Goal: Task Accomplishment & Management: Manage account settings

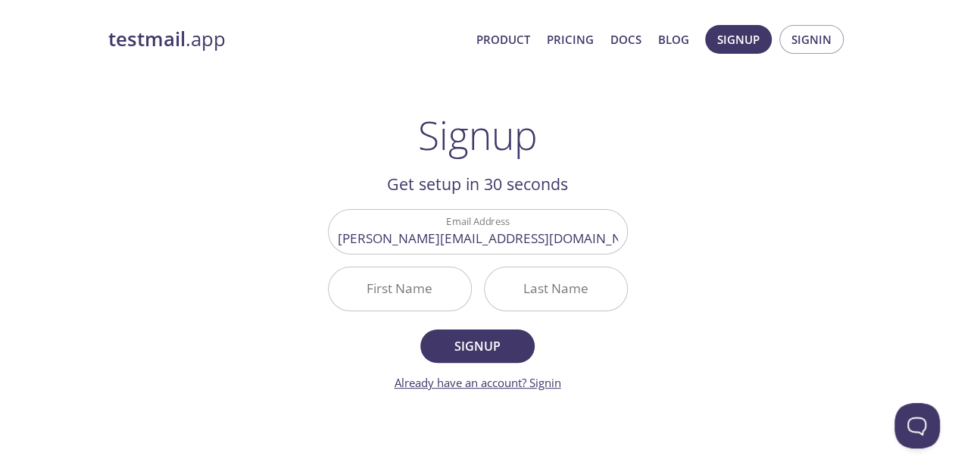
click at [550, 385] on link "Already have an account? Signin" at bounding box center [478, 382] width 167 height 15
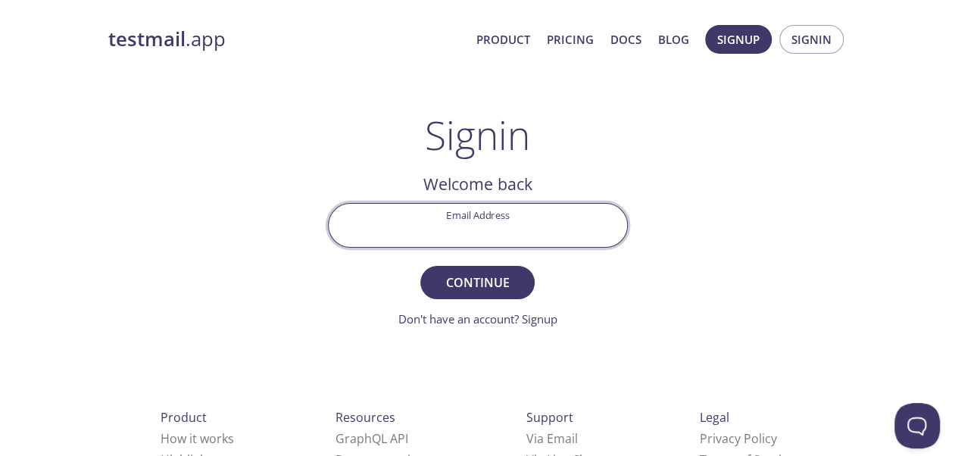
click at [506, 216] on input "Email Address" at bounding box center [478, 225] width 298 height 43
type input "[PERSON_NAME][EMAIL_ADDRESS][DOMAIN_NAME]"
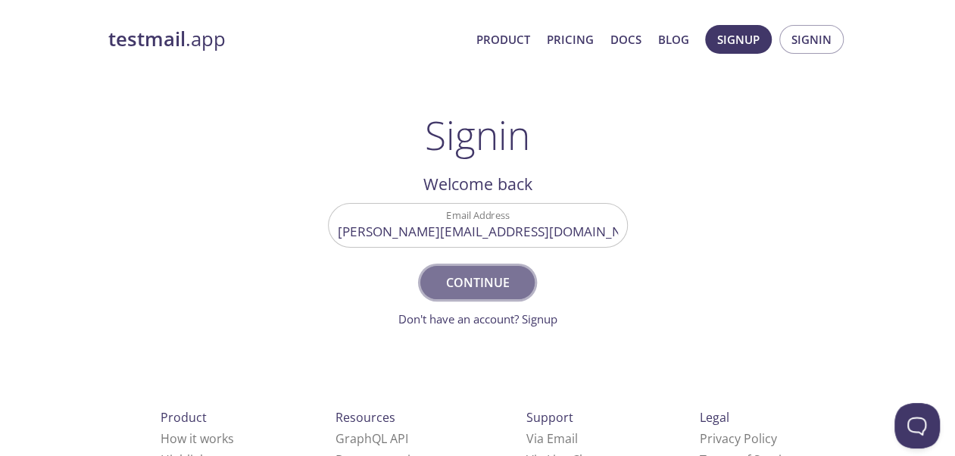
click at [467, 279] on span "Continue" at bounding box center [477, 282] width 80 height 21
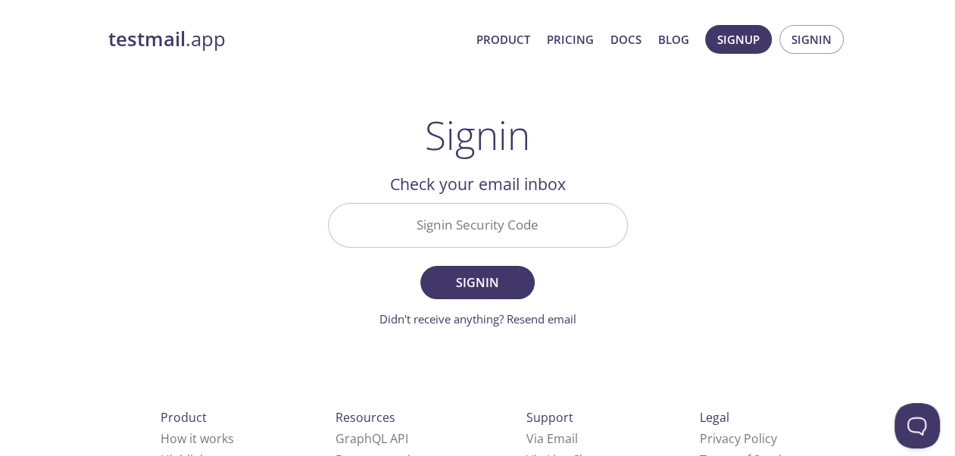
click at [413, 230] on input "Signin Security Code" at bounding box center [478, 225] width 298 height 43
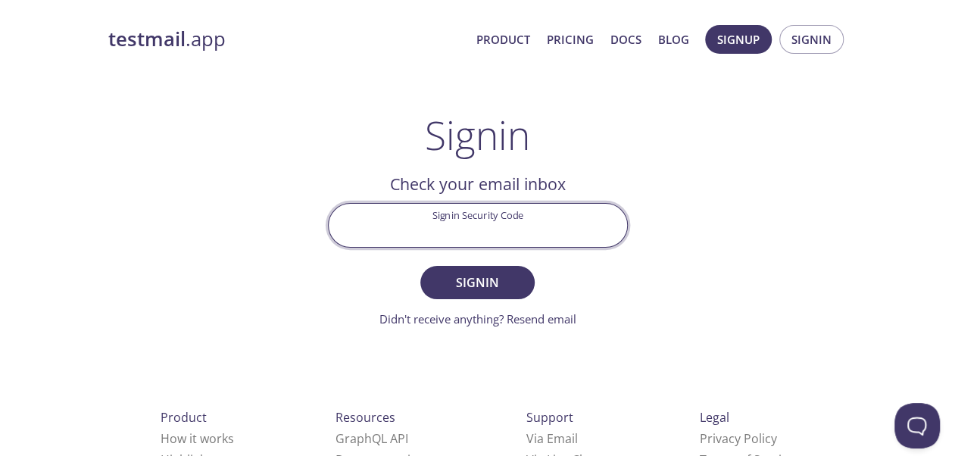
paste input "32N8BZW"
type input "32N8BZW"
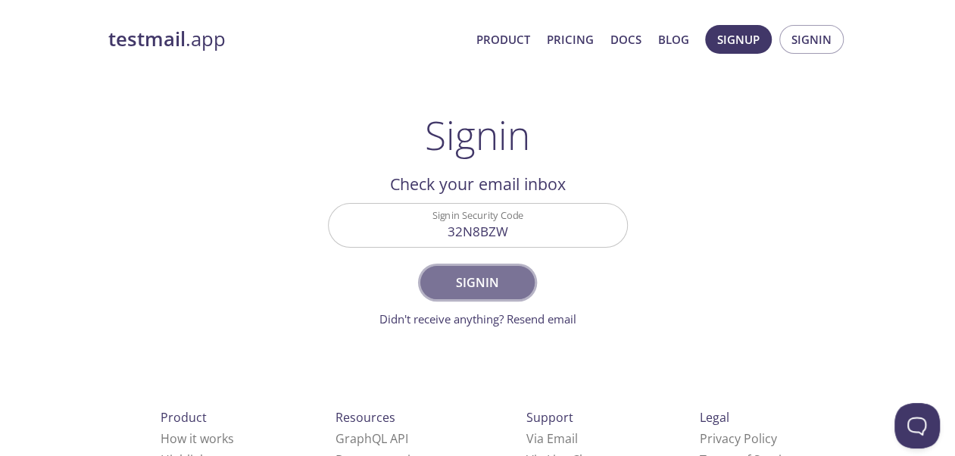
click at [508, 288] on span "Signin" at bounding box center [477, 282] width 80 height 21
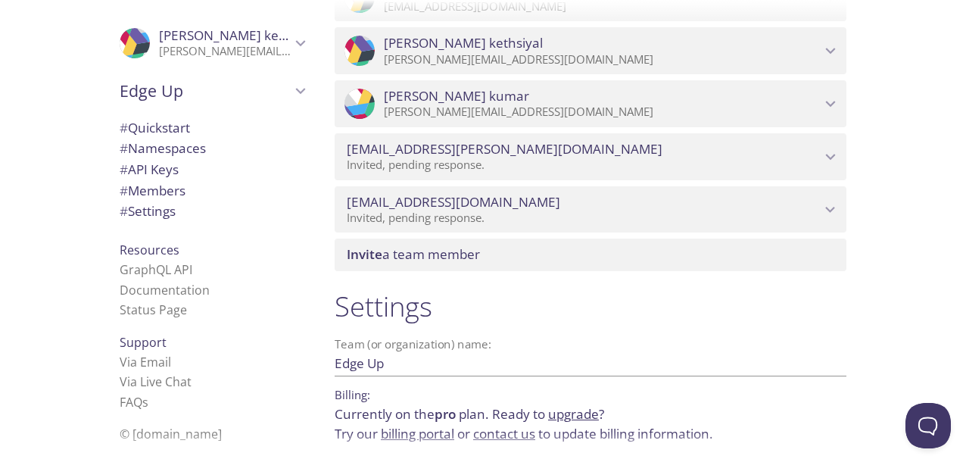
scroll to position [854, 0]
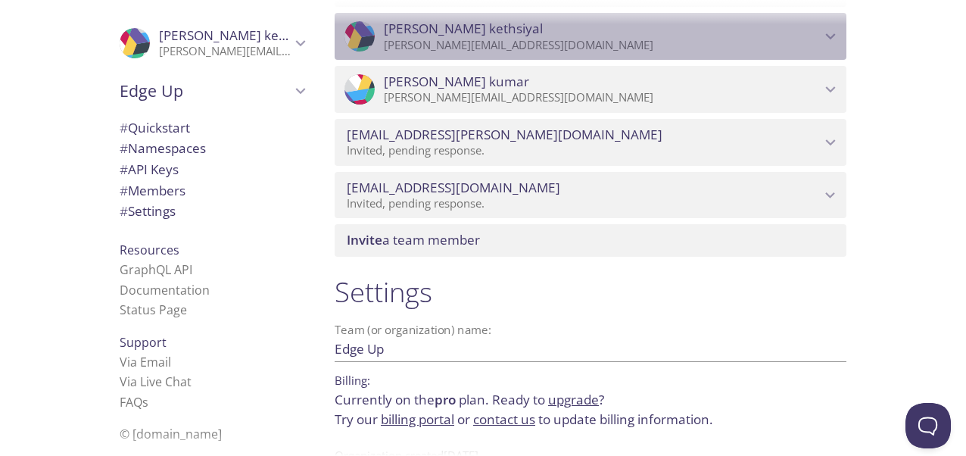
click at [824, 42] on icon "Vinolin kethsiyal" at bounding box center [831, 37] width 20 height 20
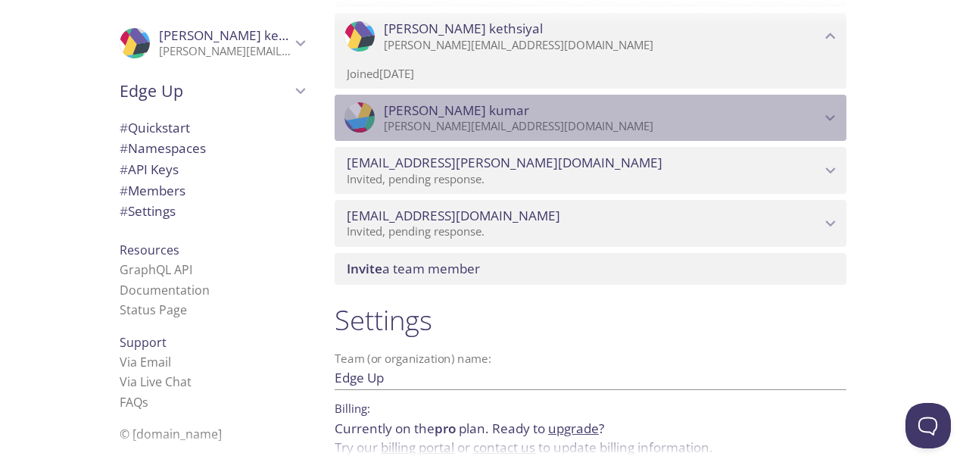
click at [827, 111] on icon "Saravana kumar" at bounding box center [831, 118] width 20 height 20
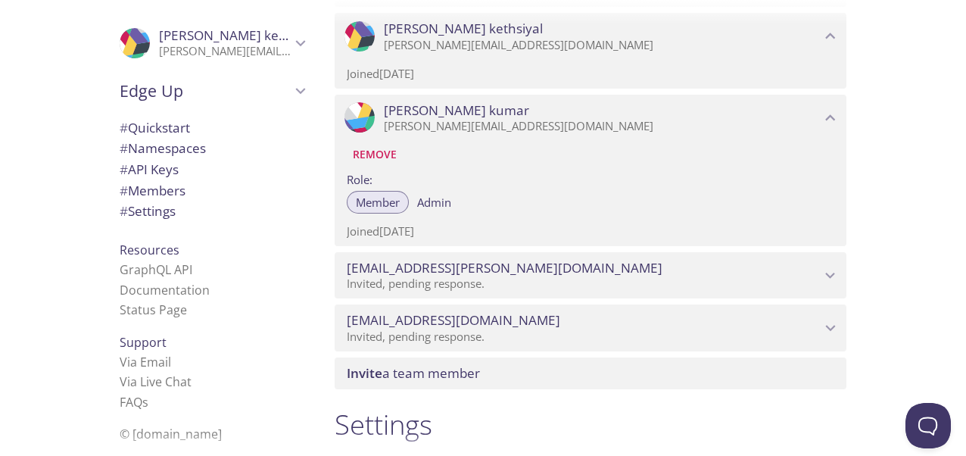
scroll to position [454, 0]
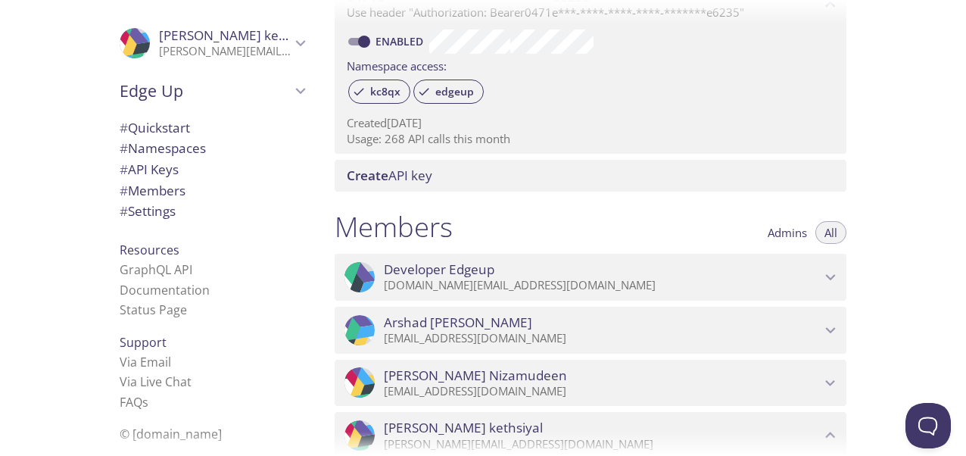
click at [954, 14] on div at bounding box center [483, 12] width 966 height 24
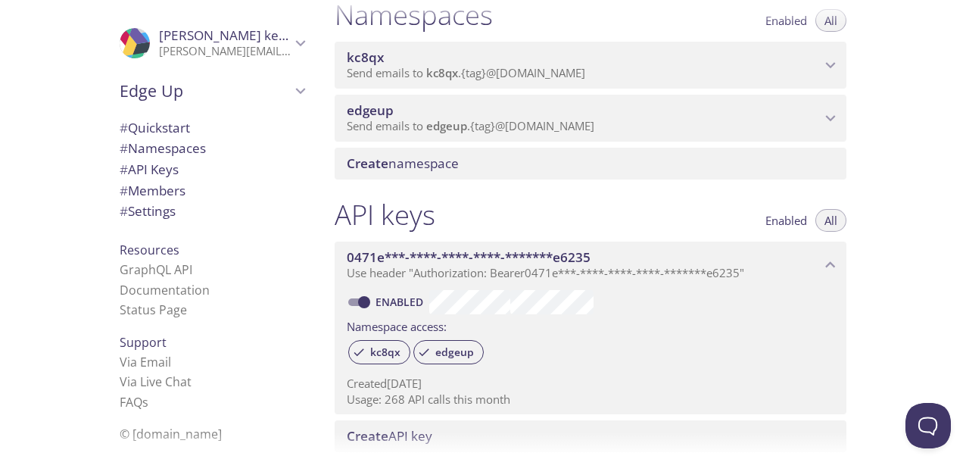
scroll to position [155, 0]
